Goal: Information Seeking & Learning: Learn about a topic

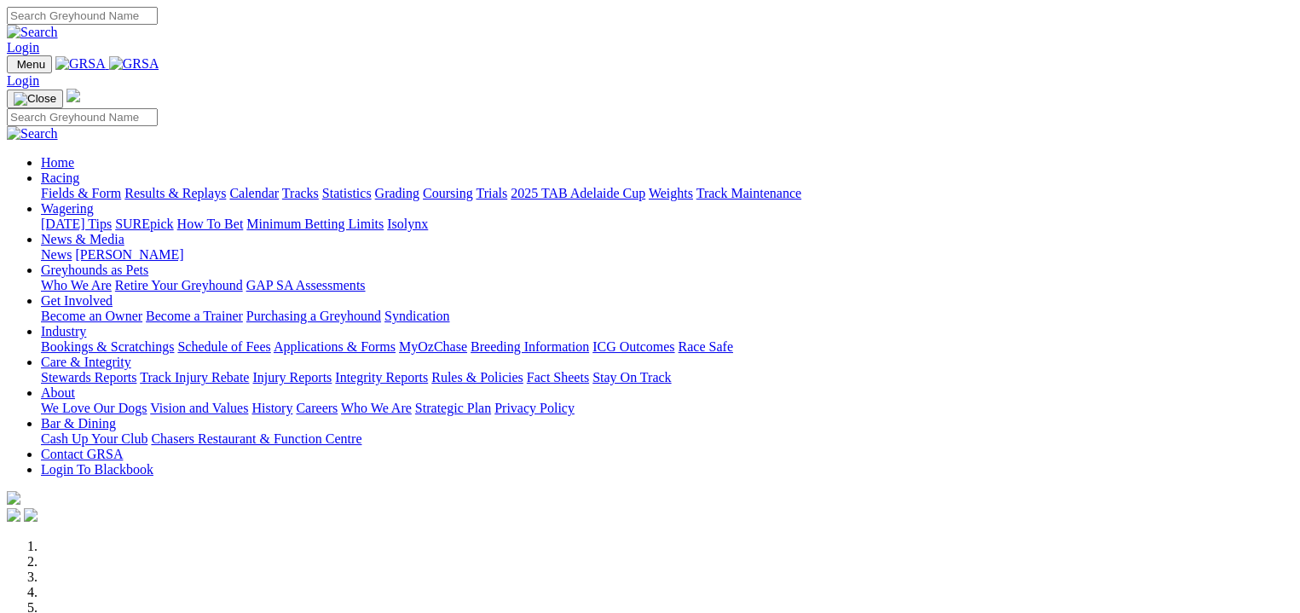
click at [63, 186] on link "Fields & Form" at bounding box center [81, 193] width 80 height 14
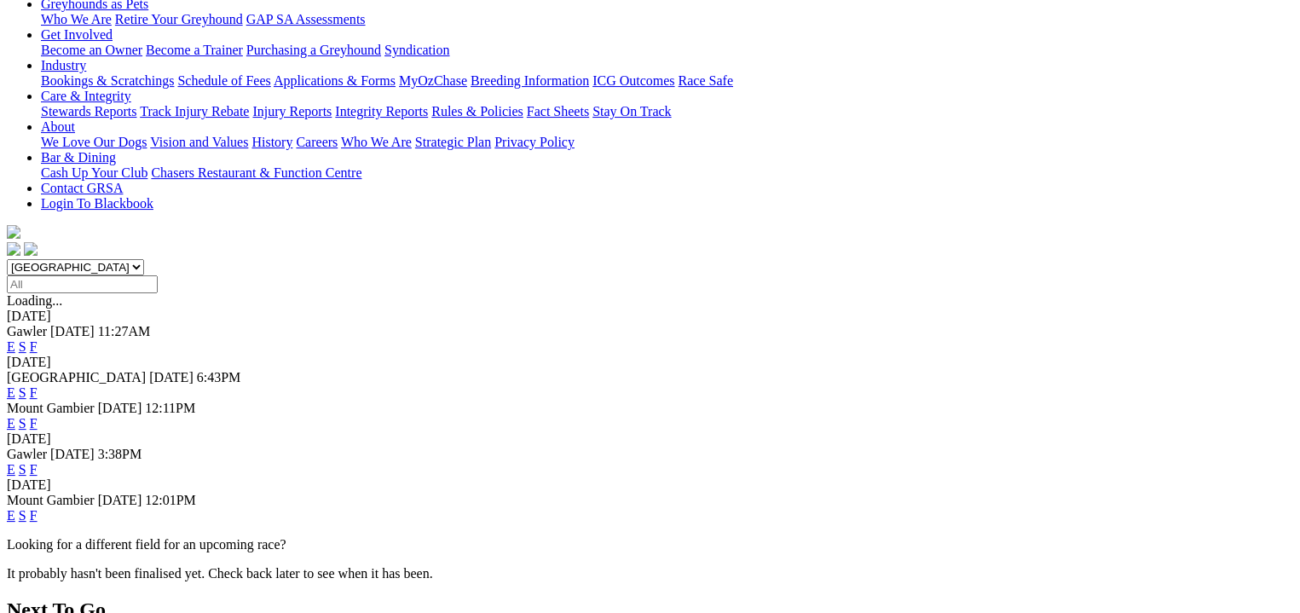
scroll to position [298, 0]
click at [38, 506] on link "F" at bounding box center [34, 513] width 8 height 14
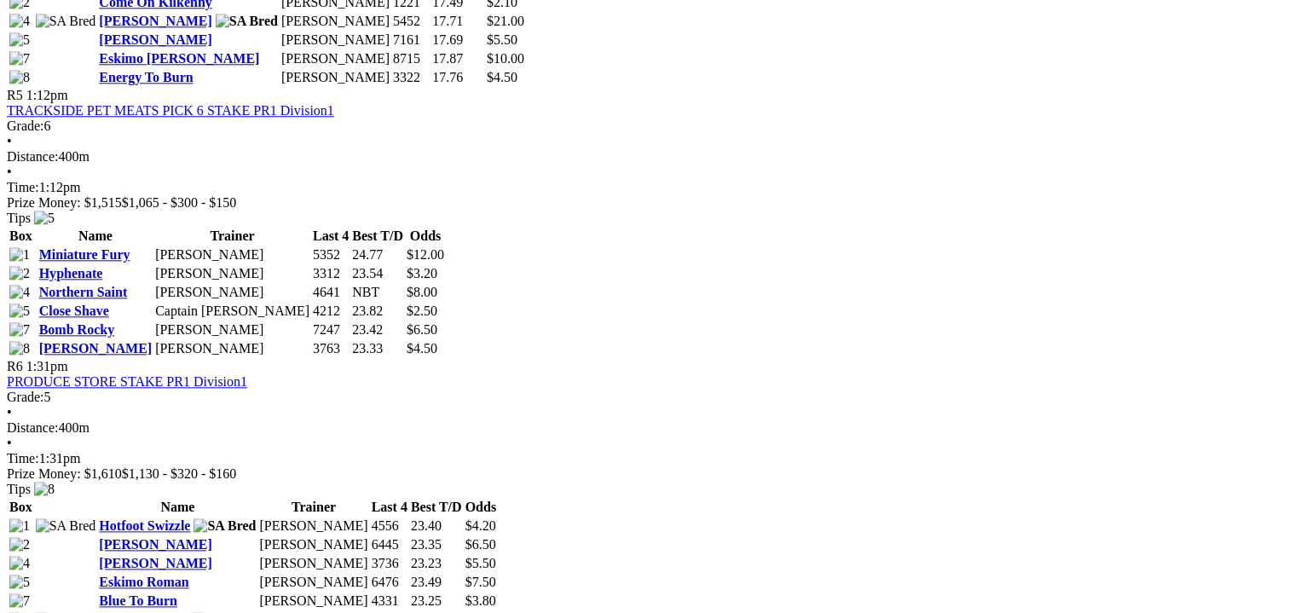
scroll to position [1811, 0]
